Goal: Task Accomplishment & Management: Manage account settings

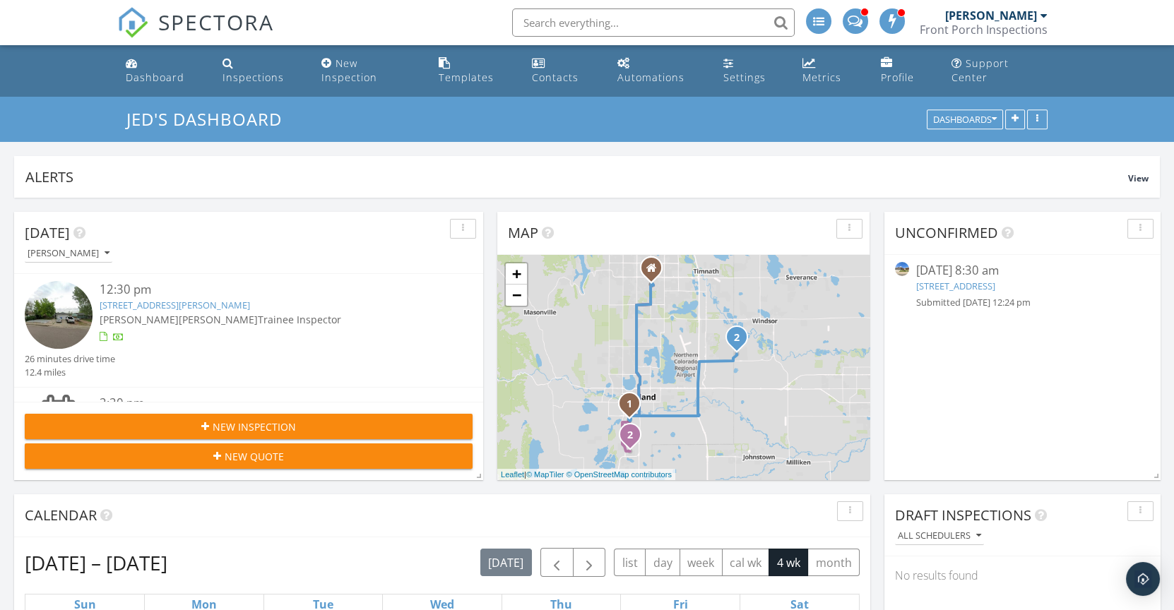
click at [552, 16] on input "text" at bounding box center [653, 22] width 283 height 28
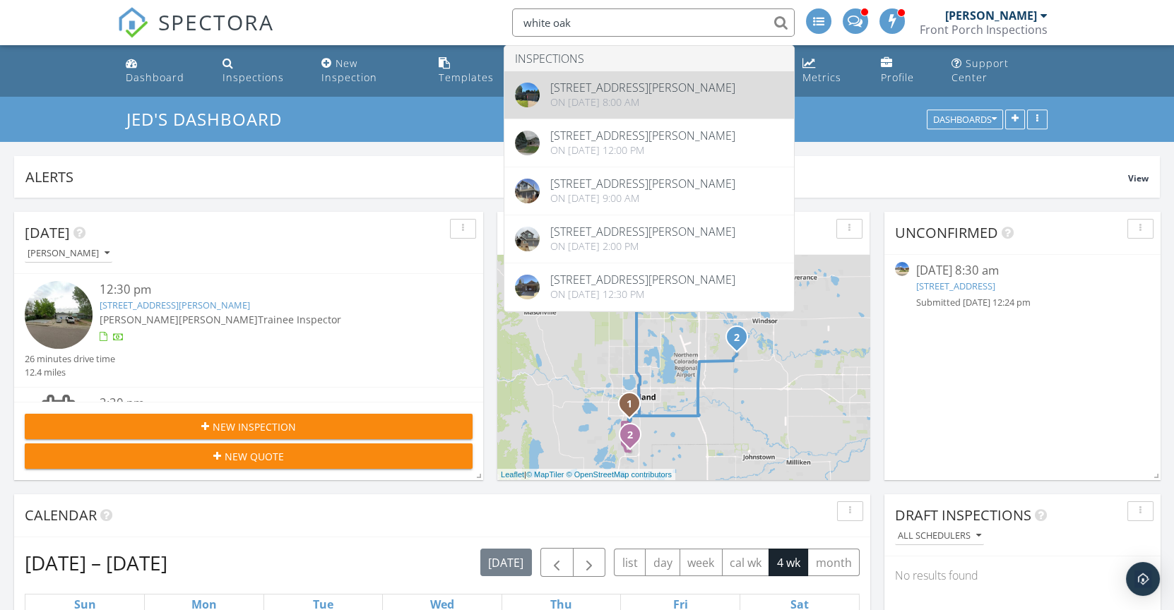
type input "white oak"
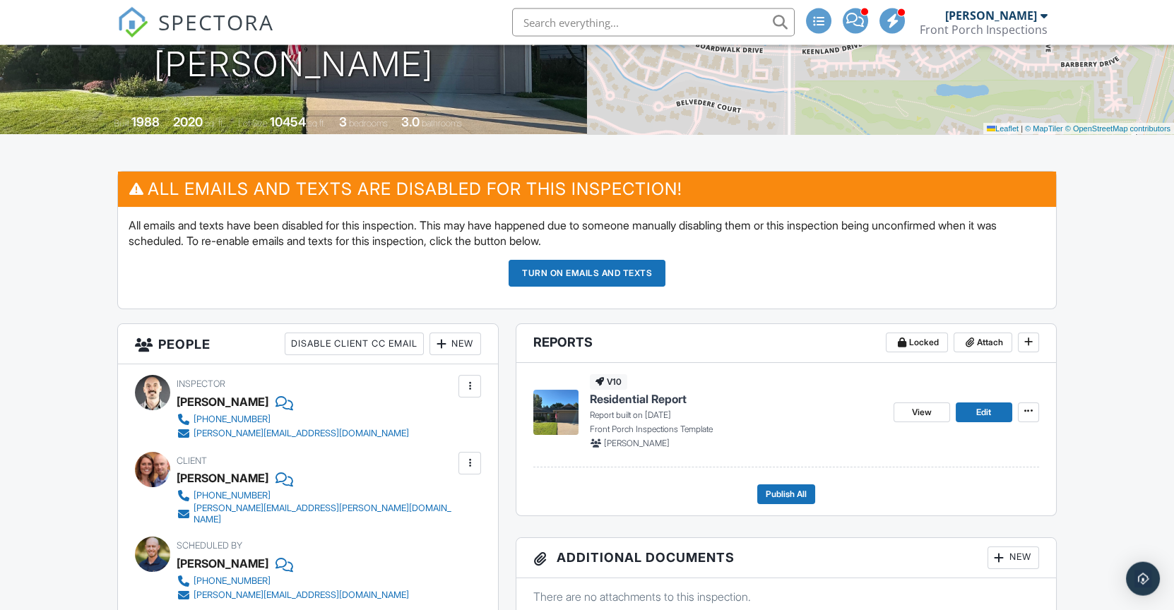
scroll to position [381, 0]
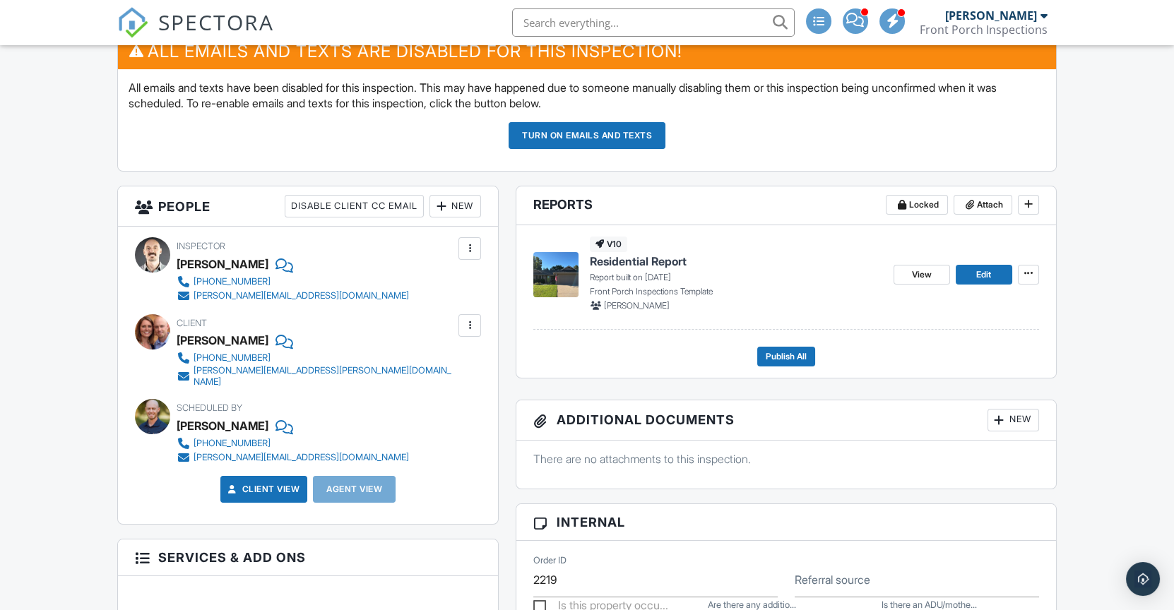
click at [471, 337] on div at bounding box center [470, 325] width 23 height 23
click at [447, 413] on div "Remove" at bounding box center [448, 404] width 38 height 17
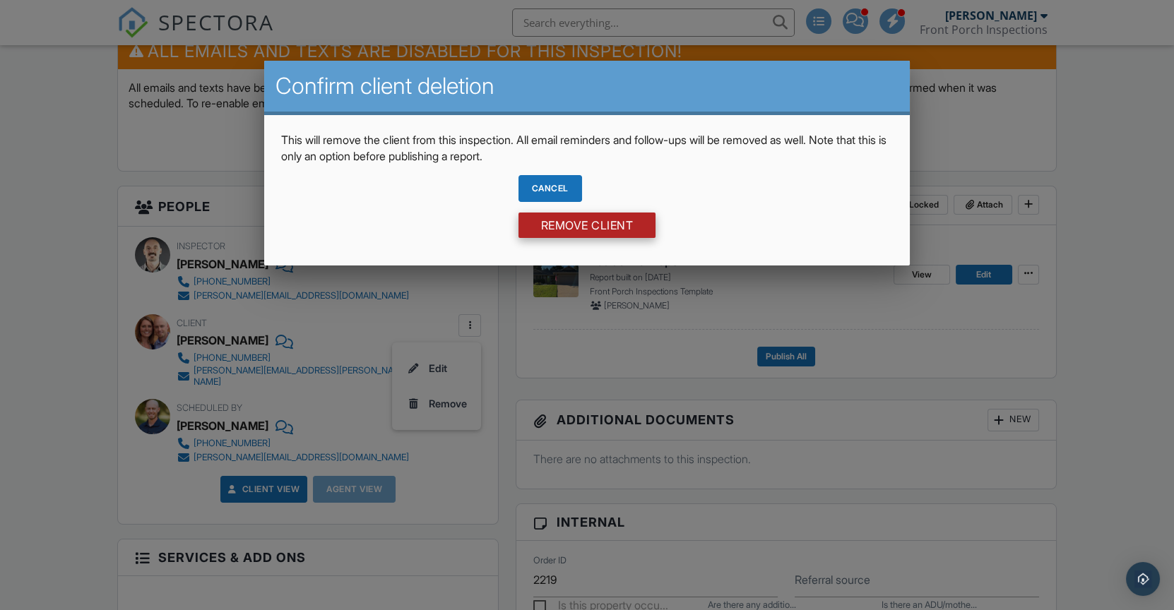
click at [602, 228] on input "Remove Client" at bounding box center [588, 225] width 138 height 25
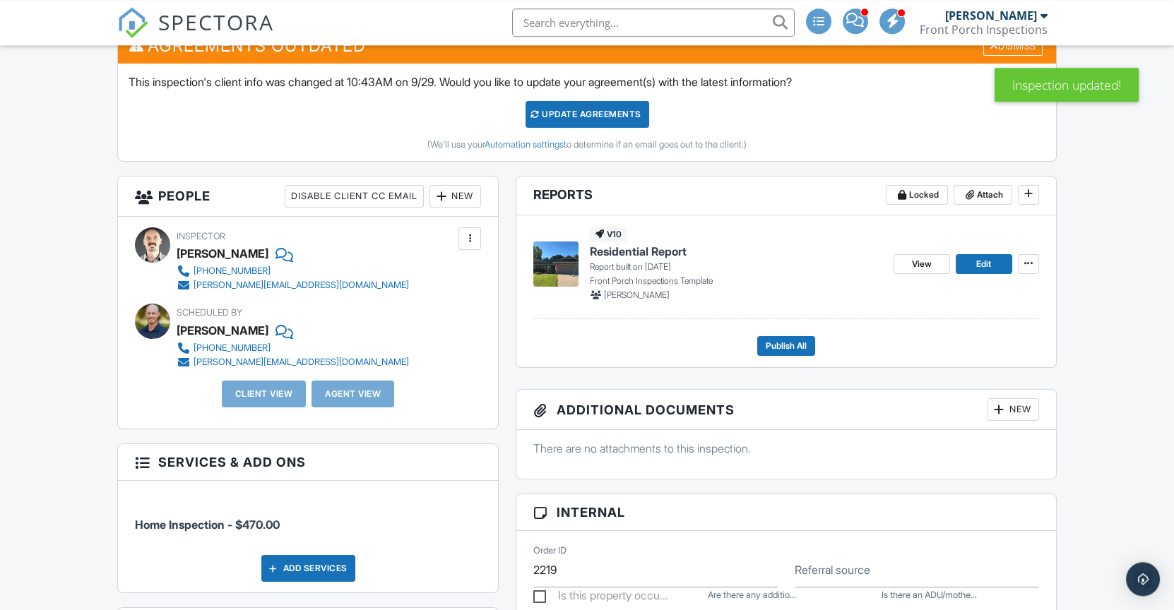
scroll to position [541, 0]
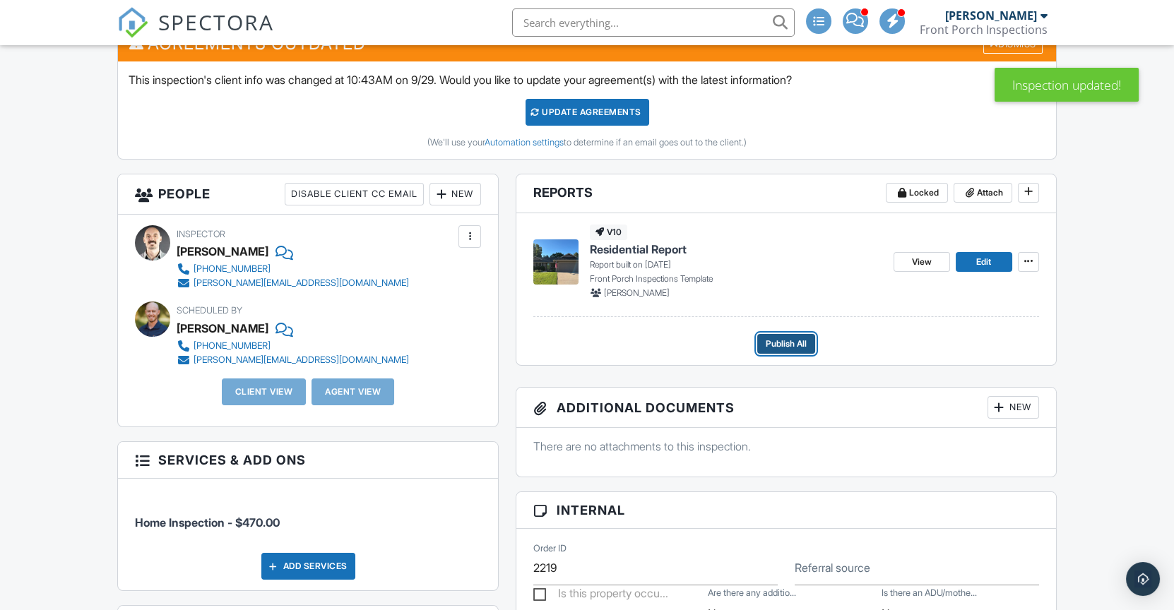
click at [792, 351] on span "Publish All" at bounding box center [786, 344] width 41 height 14
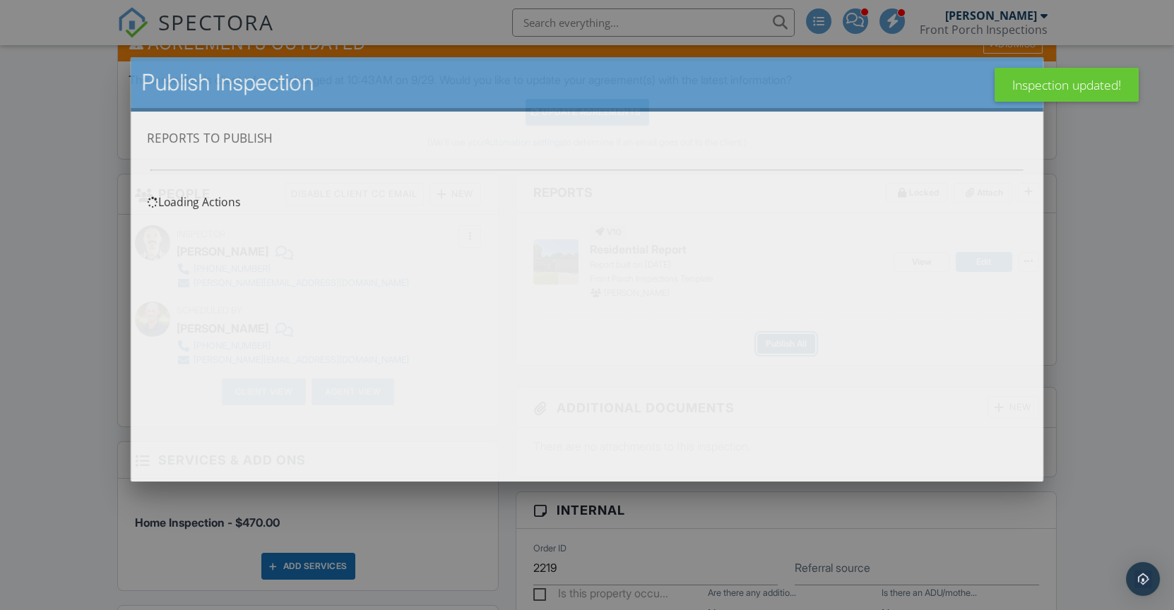
scroll to position [0, 0]
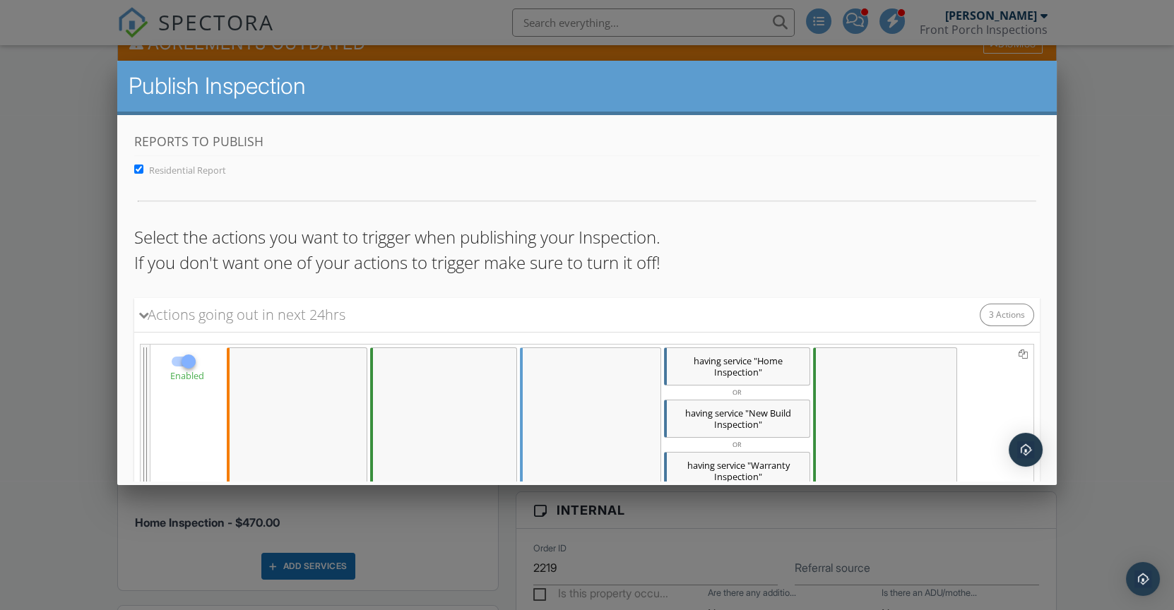
click at [174, 364] on div at bounding box center [183, 361] width 27 height 17
click at [181, 363] on div at bounding box center [189, 362] width 24 height 24
checkbox input "false"
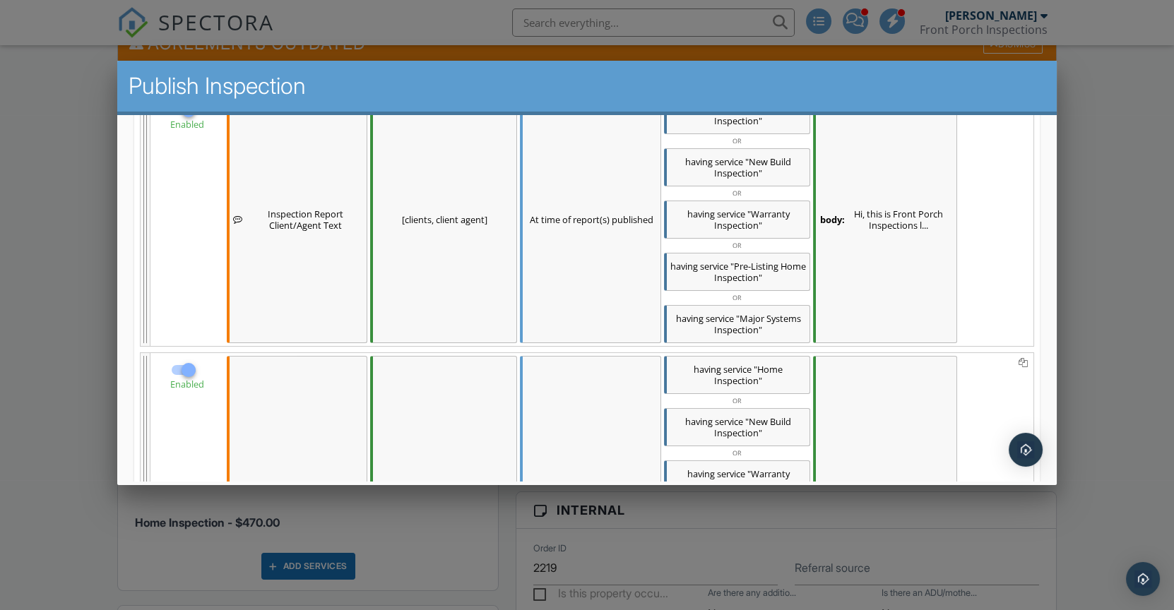
scroll to position [533, 0]
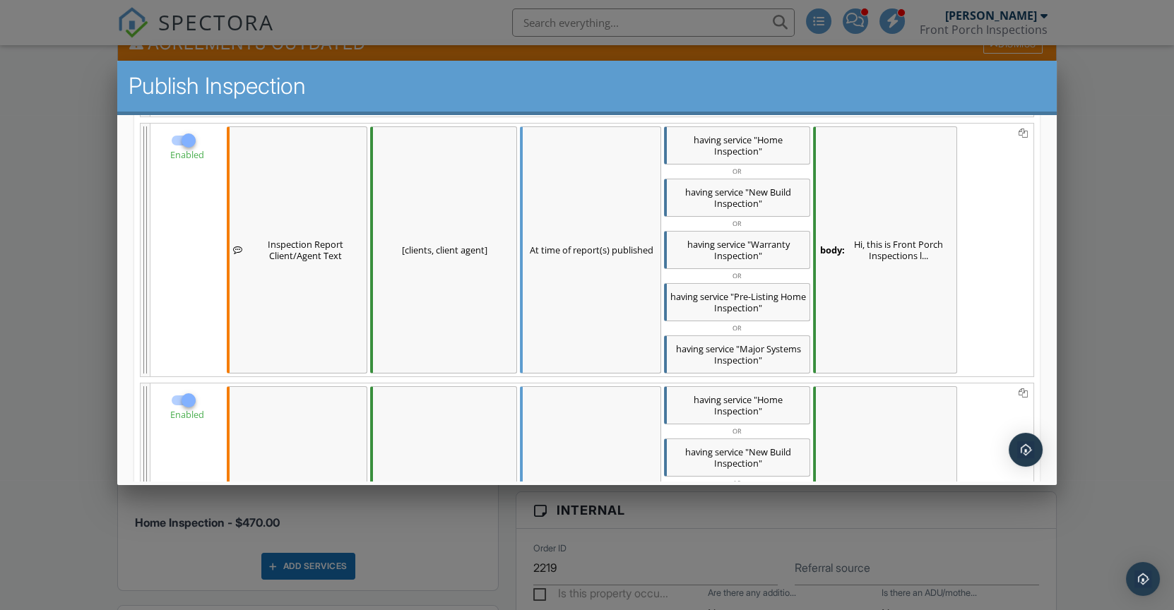
click at [188, 143] on div at bounding box center [189, 141] width 24 height 24
checkbox input "false"
click at [187, 402] on div at bounding box center [189, 401] width 24 height 24
checkbox input "false"
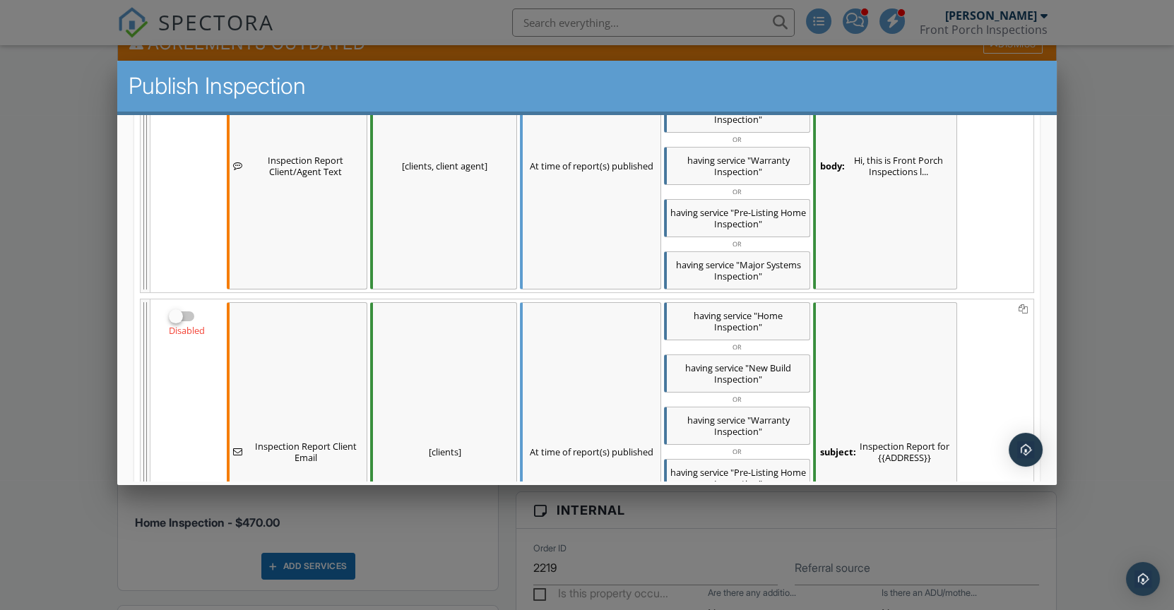
scroll to position [878, 0]
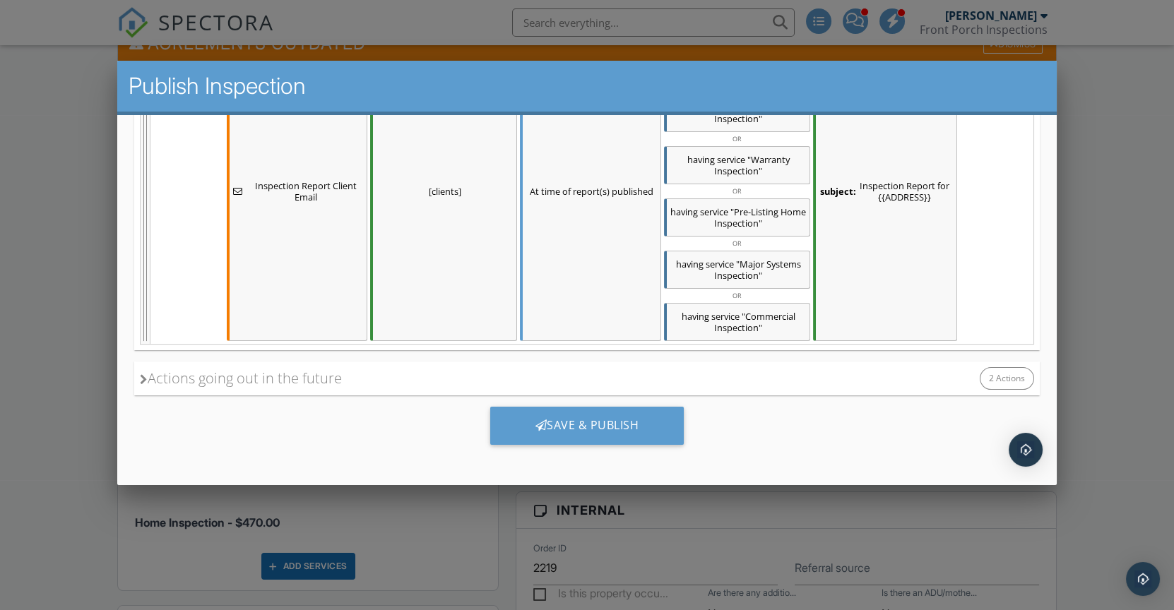
click at [454, 377] on div "Actions going out in the future 2 Actions" at bounding box center [587, 379] width 906 height 34
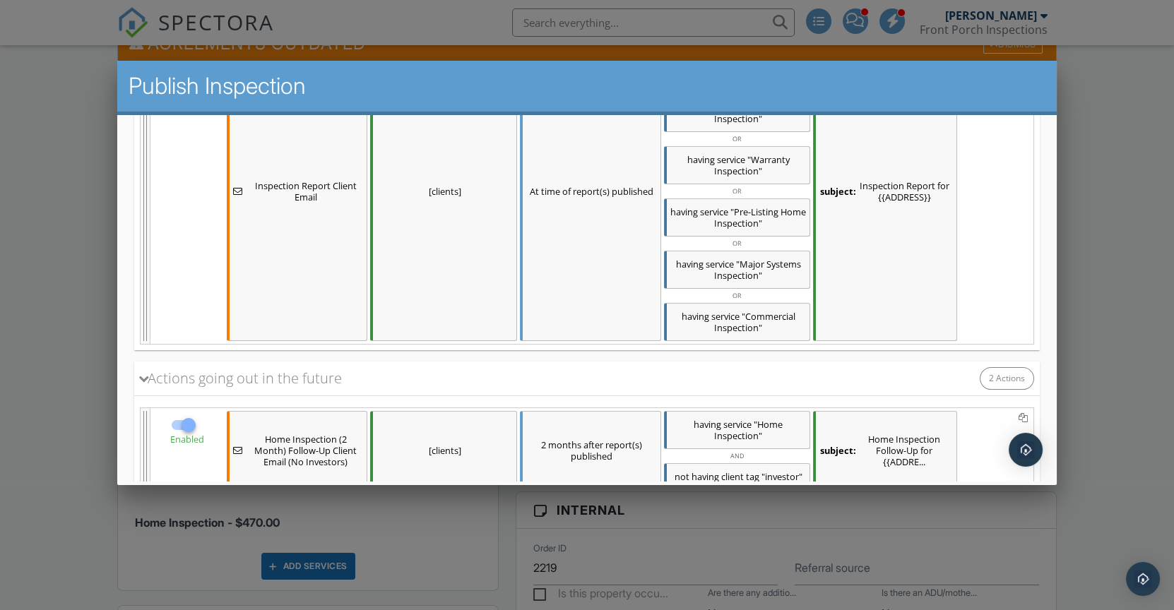
click at [176, 430] on div at bounding box center [183, 425] width 27 height 17
click at [189, 423] on div at bounding box center [189, 425] width 24 height 24
checkbox input "false"
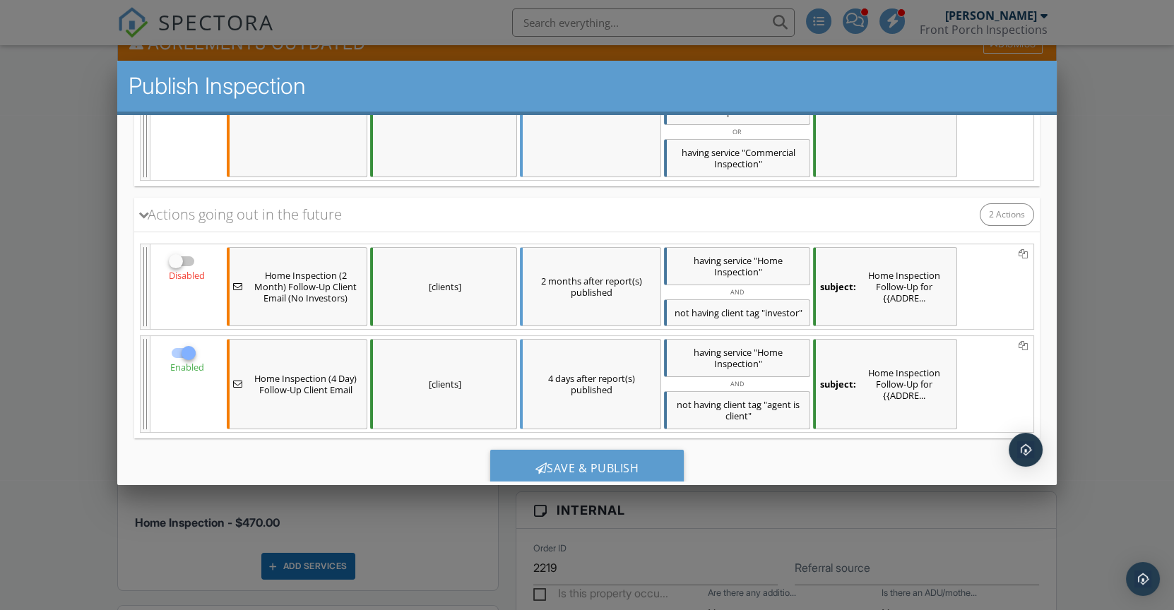
scroll to position [1085, 0]
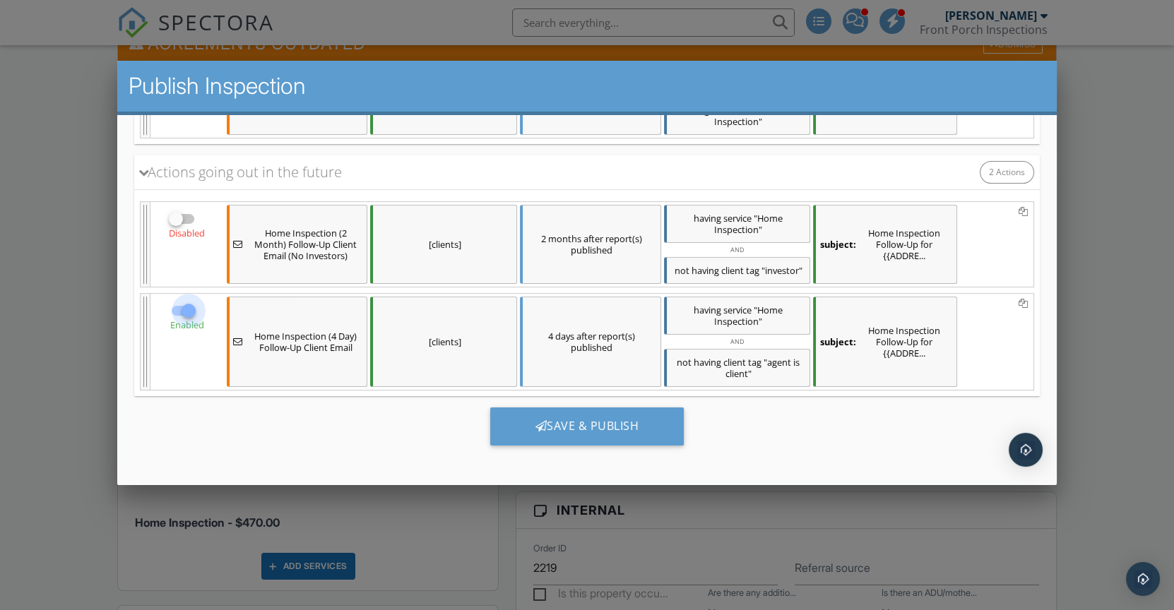
click at [188, 307] on div at bounding box center [189, 311] width 24 height 24
checkbox input "false"
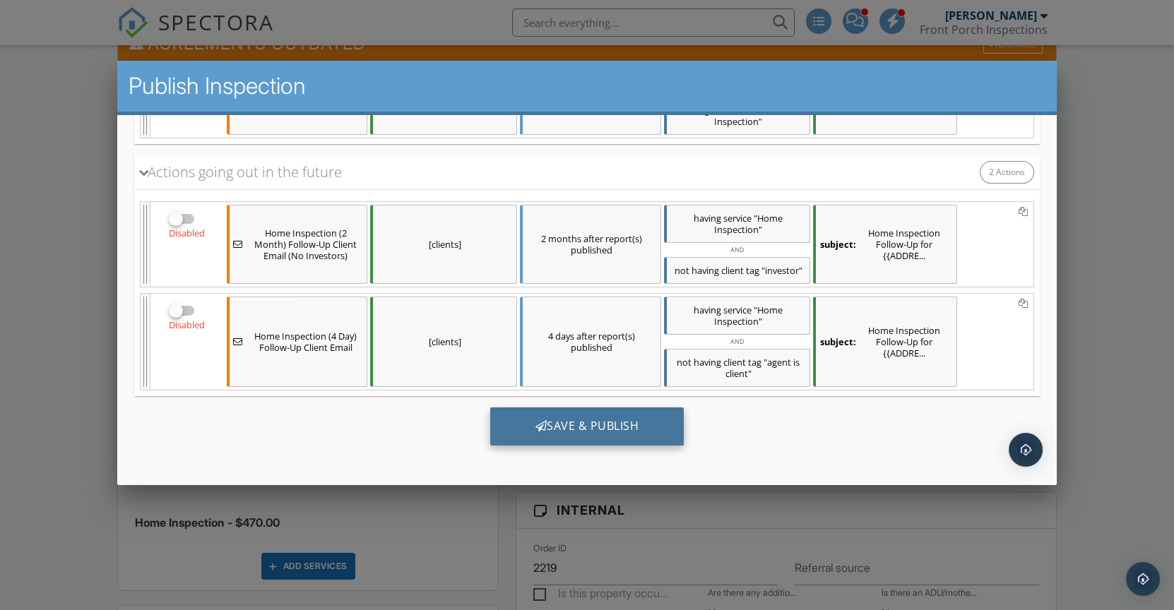
click at [581, 432] on div "Save & Publish" at bounding box center [587, 427] width 194 height 38
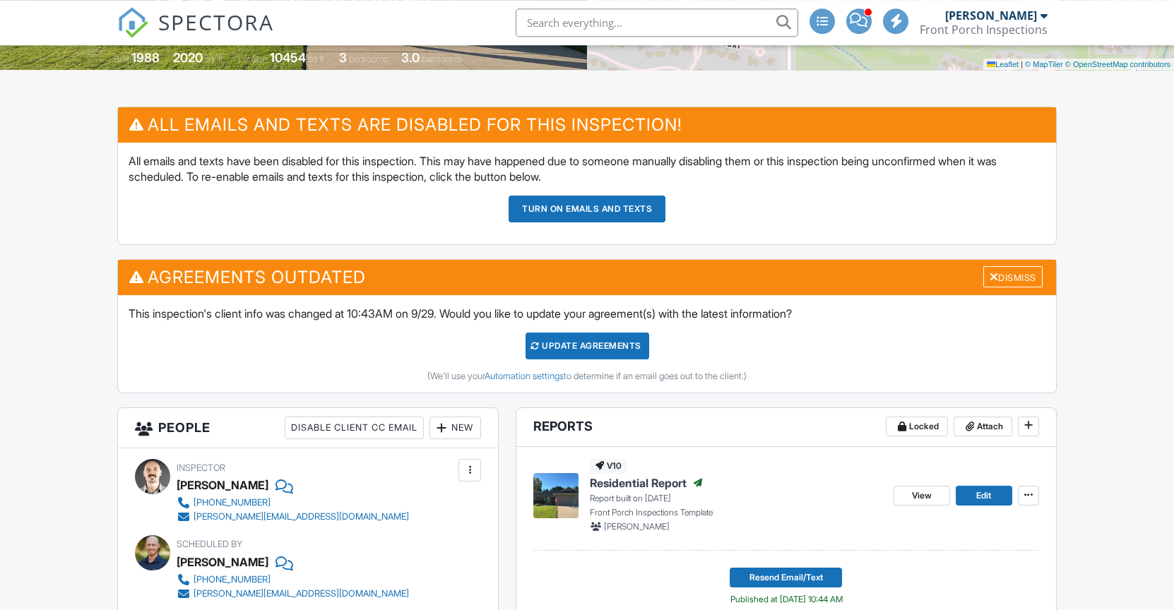
scroll to position [603, 0]
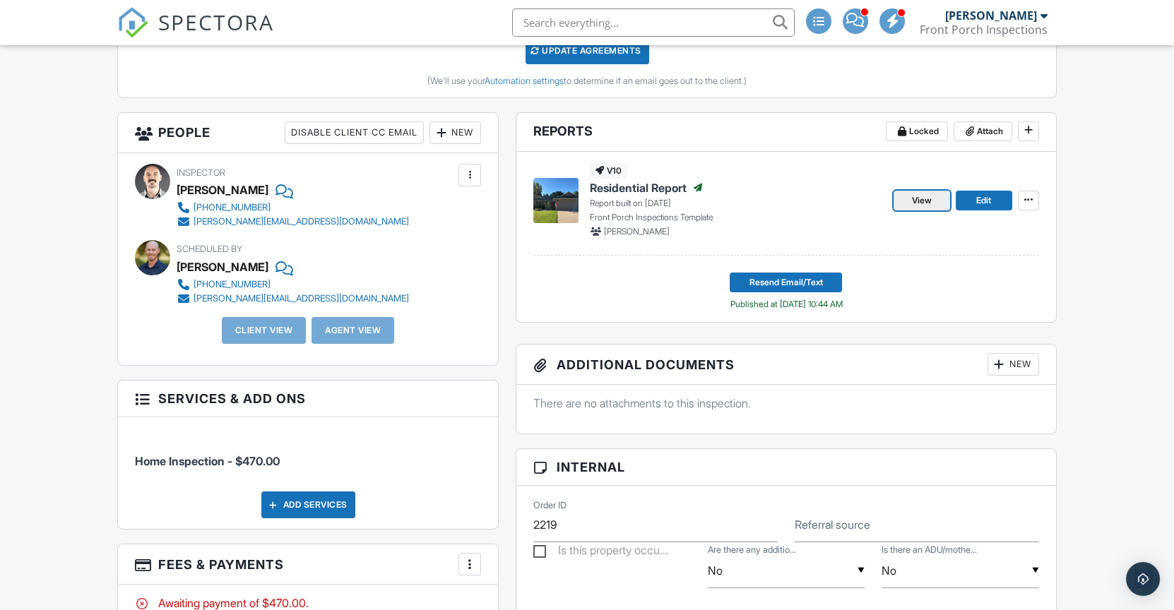
click at [923, 208] on span "View" at bounding box center [922, 201] width 20 height 14
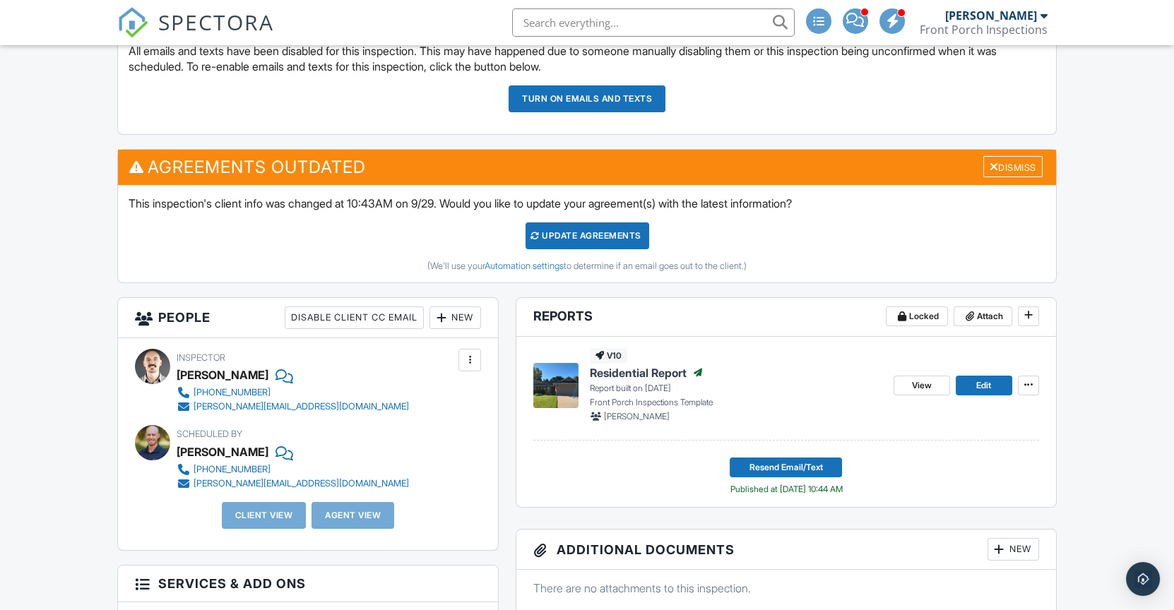
scroll to position [480, 0]
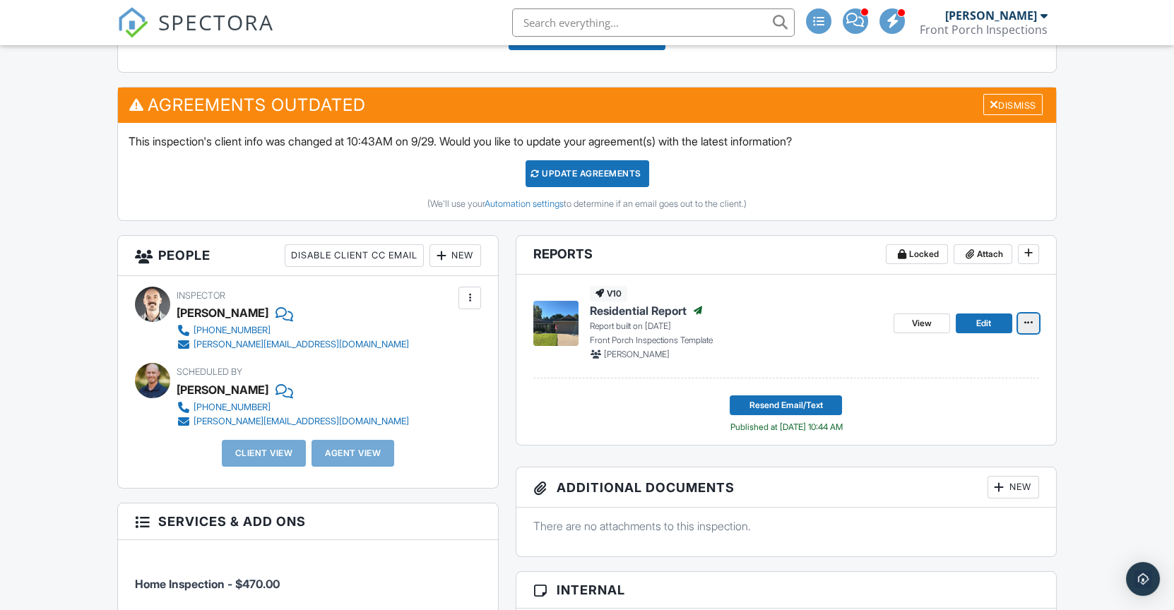
click at [1038, 333] on button at bounding box center [1028, 324] width 21 height 20
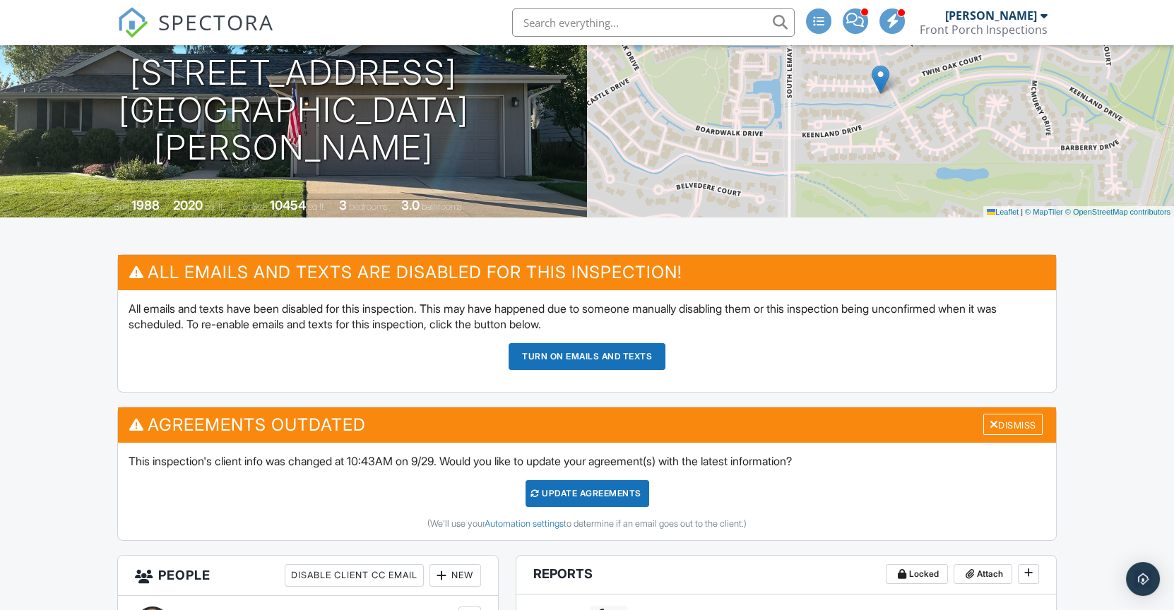
scroll to position [0, 0]
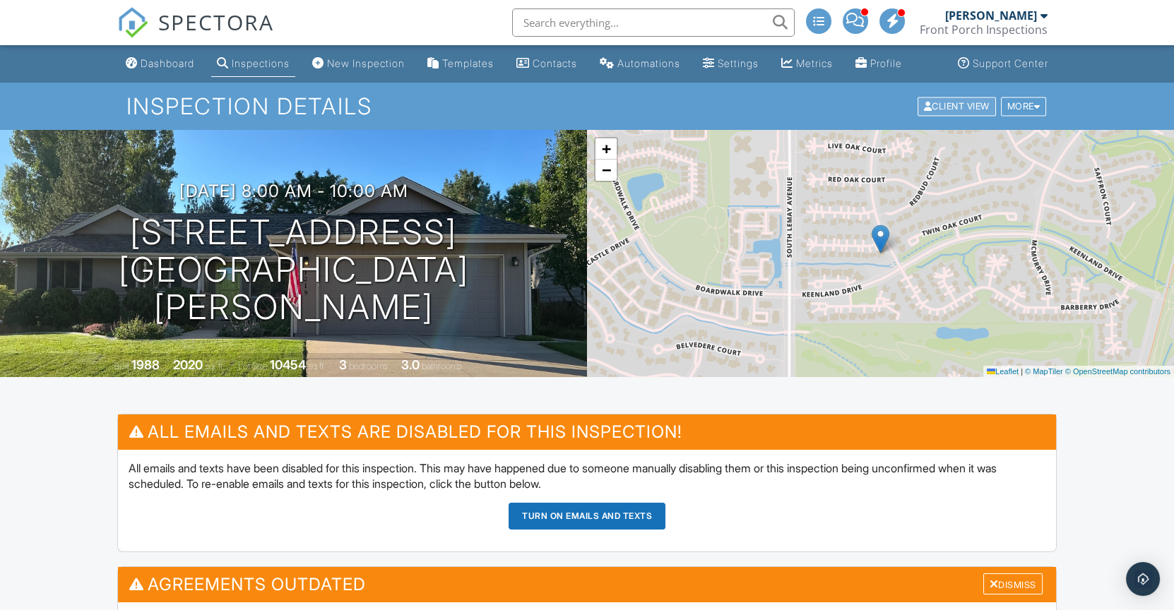
click at [938, 116] on div "Client View" at bounding box center [957, 106] width 78 height 19
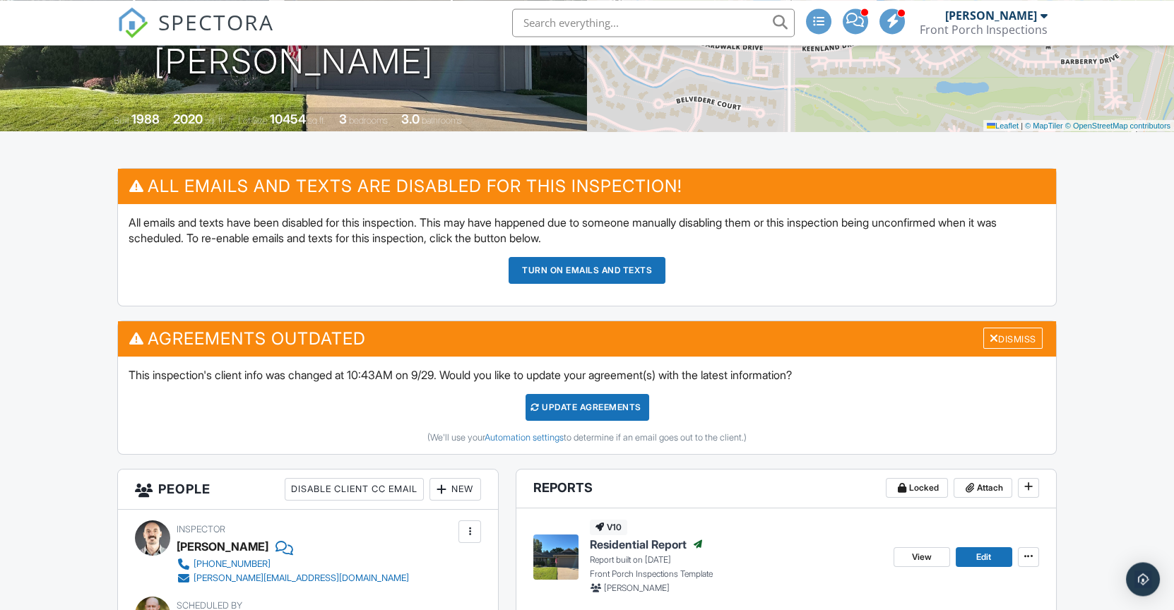
scroll to position [381, 0]
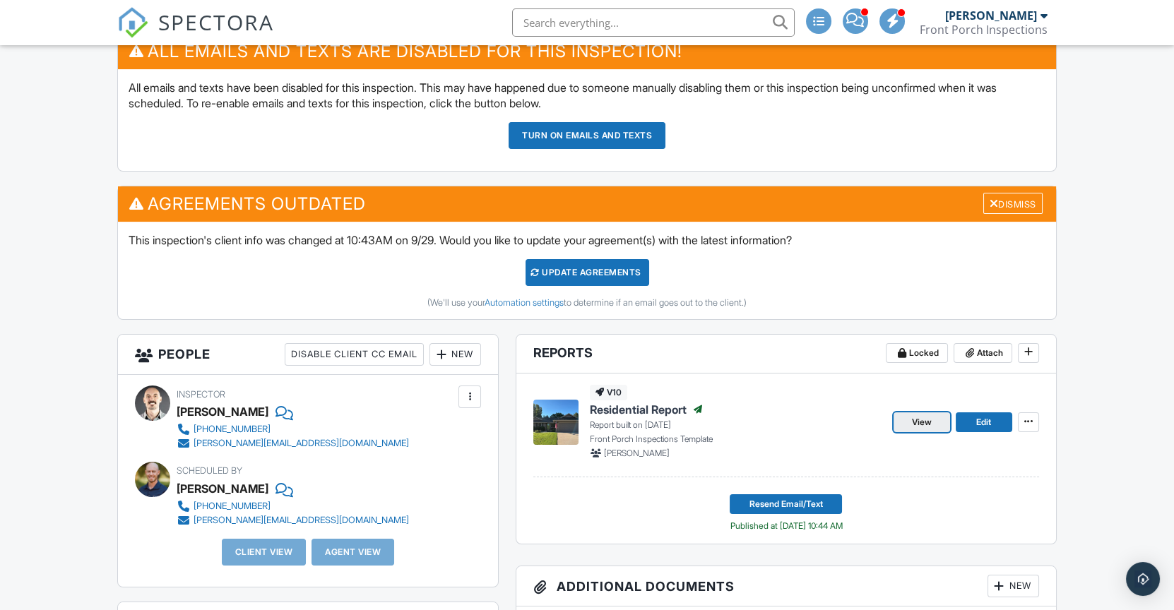
click at [921, 430] on span "View" at bounding box center [922, 422] width 20 height 14
